Goal: Task Accomplishment & Management: Use online tool/utility

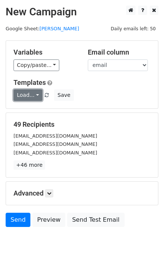
click at [31, 97] on link "Load..." at bounding box center [27, 95] width 29 height 12
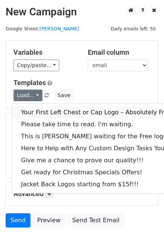
click at [38, 109] on link "Your First Left Chest or Cap Logo – Absolutely Free" at bounding box center [101, 112] width 178 height 12
